Goal: Task Accomplishment & Management: Use online tool/utility

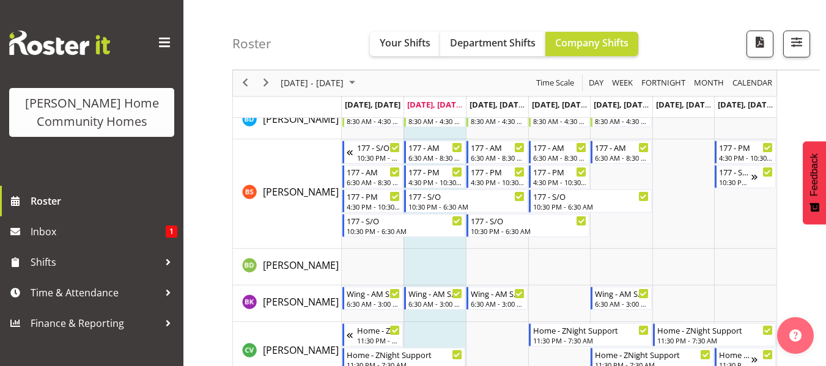
scroll to position [171, 0]
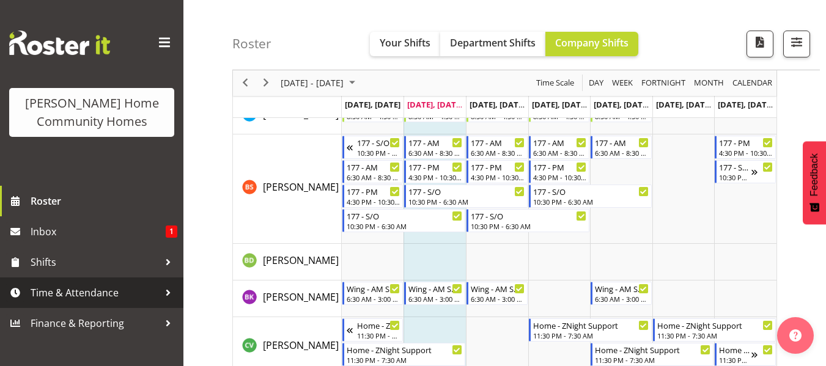
click at [160, 287] on div at bounding box center [168, 293] width 18 height 18
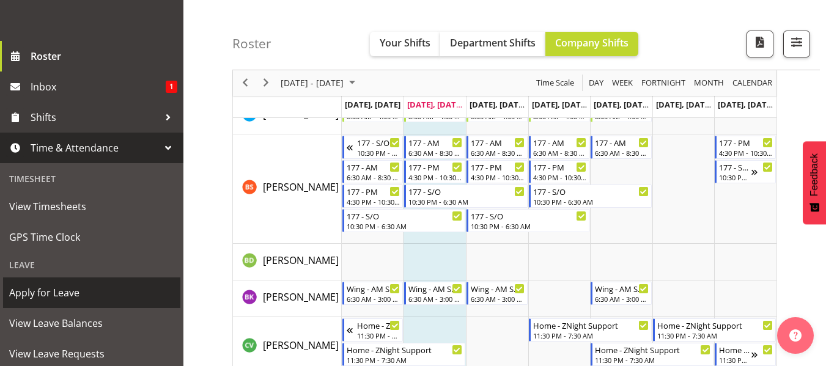
scroll to position [147, 0]
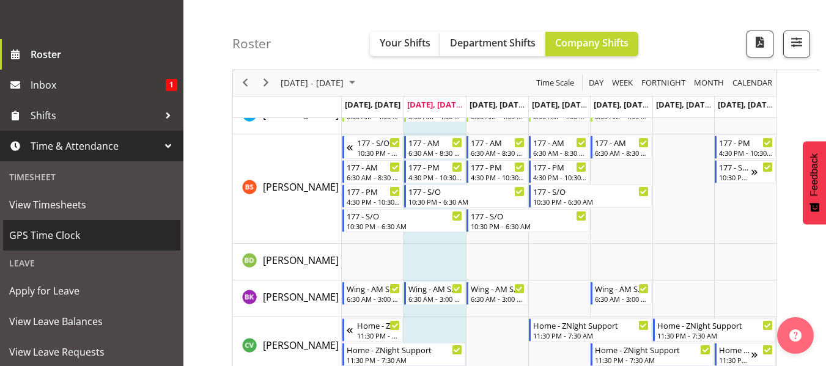
click at [139, 239] on span "GPS Time Clock" at bounding box center [91, 235] width 165 height 18
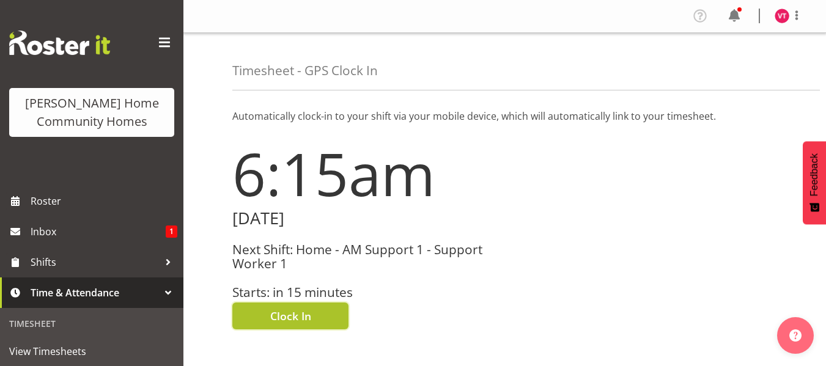
click at [287, 314] on span "Clock In" at bounding box center [290, 316] width 41 height 16
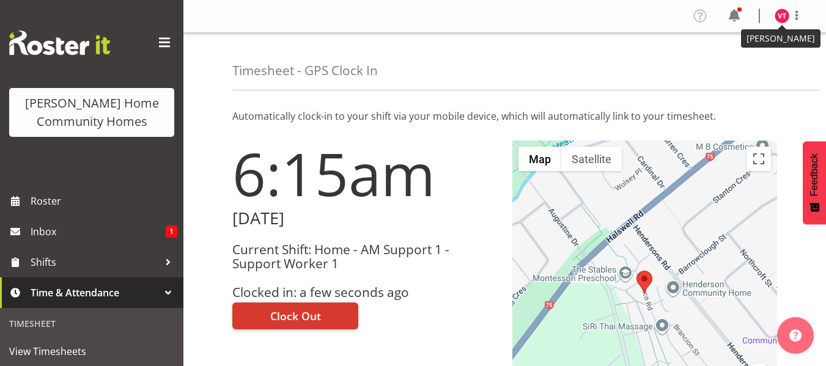
click at [780, 20] on img at bounding box center [782, 16] width 15 height 15
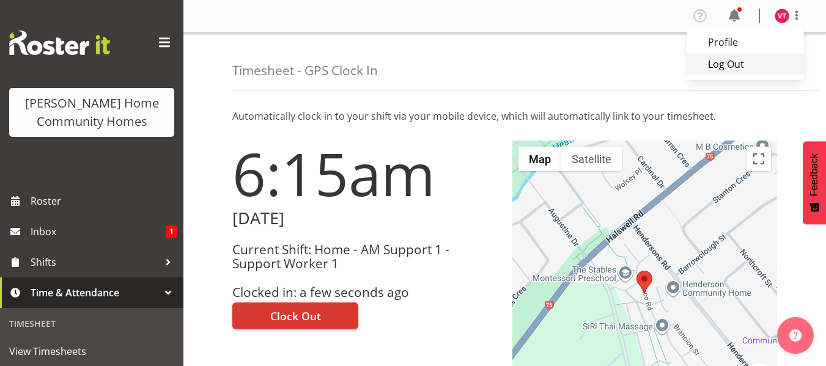
click at [727, 65] on link "Log Out" at bounding box center [745, 64] width 117 height 22
